Goal: Find specific page/section: Find specific page/section

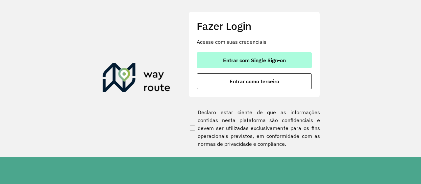
click at [253, 60] on span "Entrar com Single Sign-on" at bounding box center [254, 60] width 63 height 5
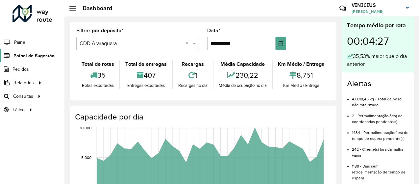
click at [24, 55] on span "Painel de Sugestão" at bounding box center [33, 55] width 41 height 7
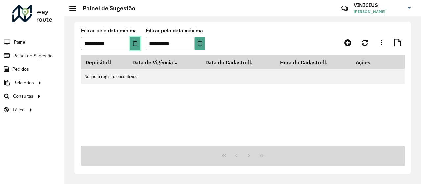
click at [136, 42] on icon "Choose Date" at bounding box center [135, 43] width 4 height 5
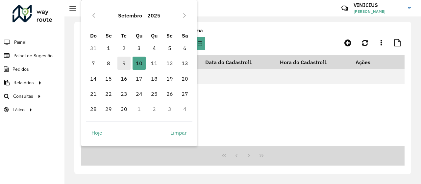
click at [122, 63] on span "9" at bounding box center [123, 63] width 13 height 13
type input "**********"
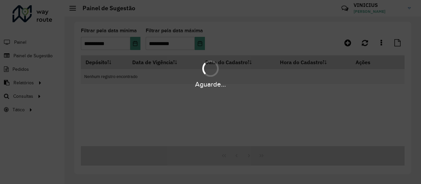
click at [317, 45] on div "Aguarde..." at bounding box center [210, 92] width 421 height 184
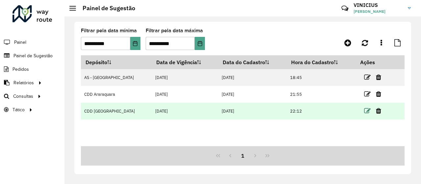
click at [366, 110] on icon at bounding box center [367, 111] width 7 height 7
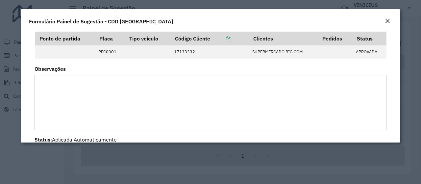
scroll to position [592, 0]
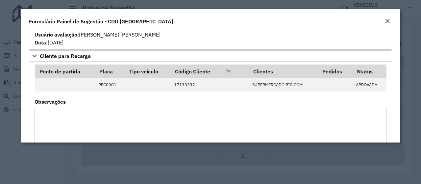
click at [388, 20] on em "Close" at bounding box center [387, 20] width 5 height 5
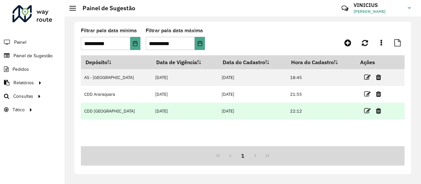
click at [360, 111] on td at bounding box center [375, 111] width 39 height 16
click at [364, 111] on icon at bounding box center [367, 111] width 7 height 7
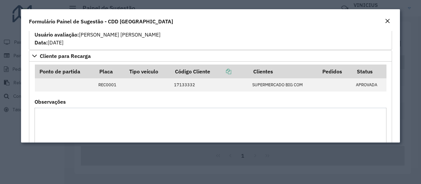
scroll to position [395, 0]
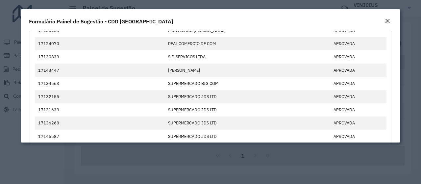
drag, startPoint x: 387, startPoint y: 20, endPoint x: 384, endPoint y: 22, distance: 3.7
click at [387, 20] on em "Close" at bounding box center [387, 20] width 5 height 5
